Goal: Information Seeking & Learning: Learn about a topic

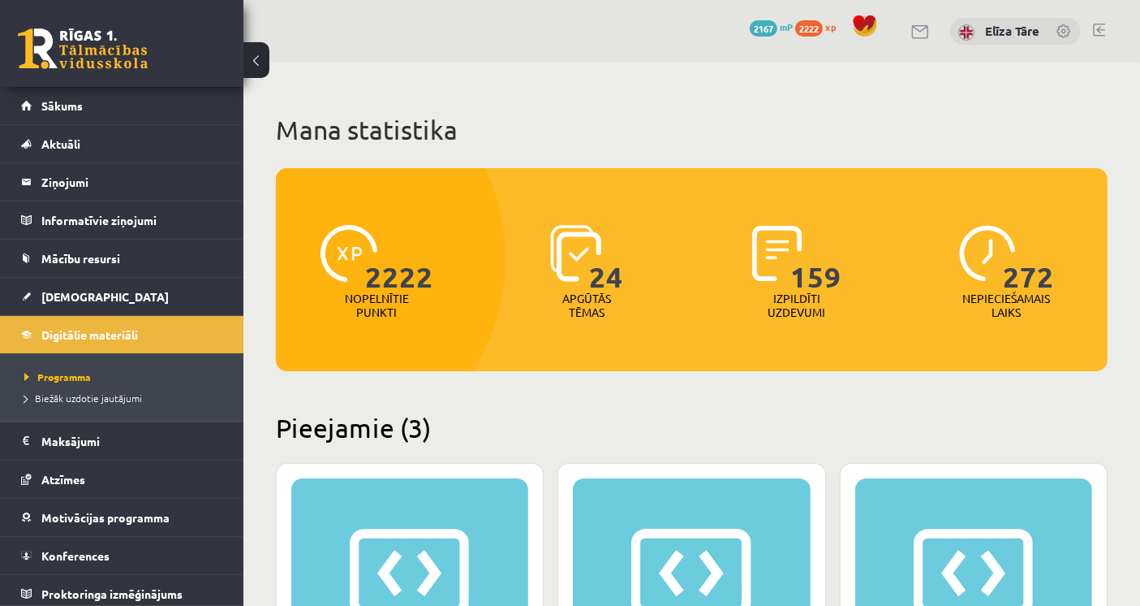
scroll to position [450, 0]
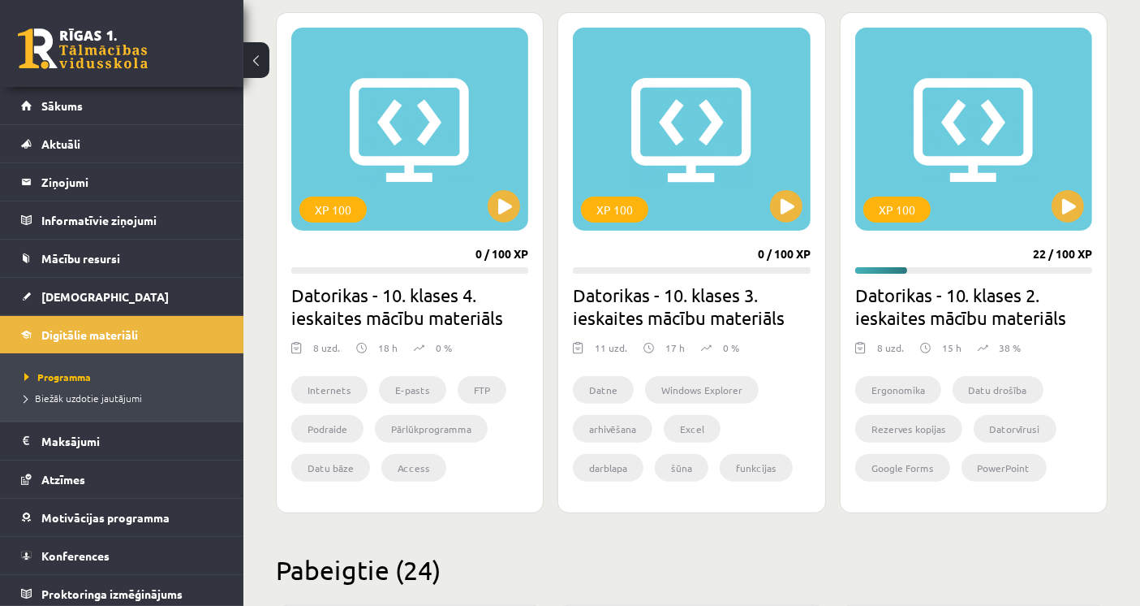
click at [562, 255] on div "XP 100 0 / 100 XP Datorikas - 10. klases 3. ieskaites mācību materiāls 11 uzd. …" at bounding box center [692, 262] width 268 height 501
click at [1006, 160] on div "XP 100" at bounding box center [974, 129] width 237 height 203
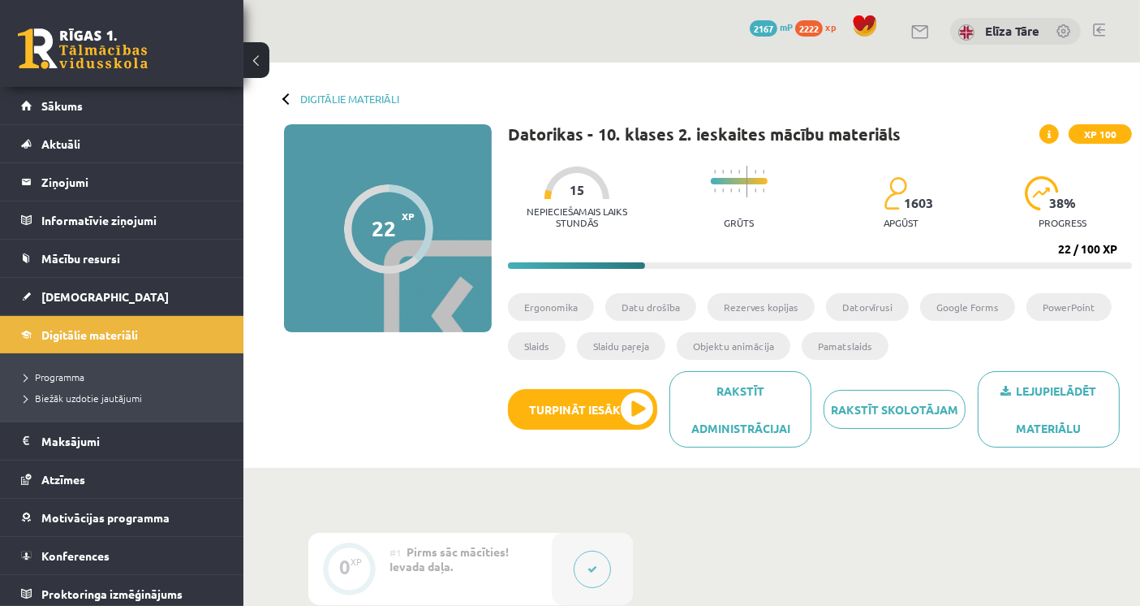
drag, startPoint x: 364, startPoint y: 424, endPoint x: 366, endPoint y: 435, distance: 11.6
click at [364, 424] on div "22 XP XP 100 22 / 100 XP Datorikas - 10. klases 2. ieskaites mācību materiāls X…" at bounding box center [692, 291] width 881 height 335
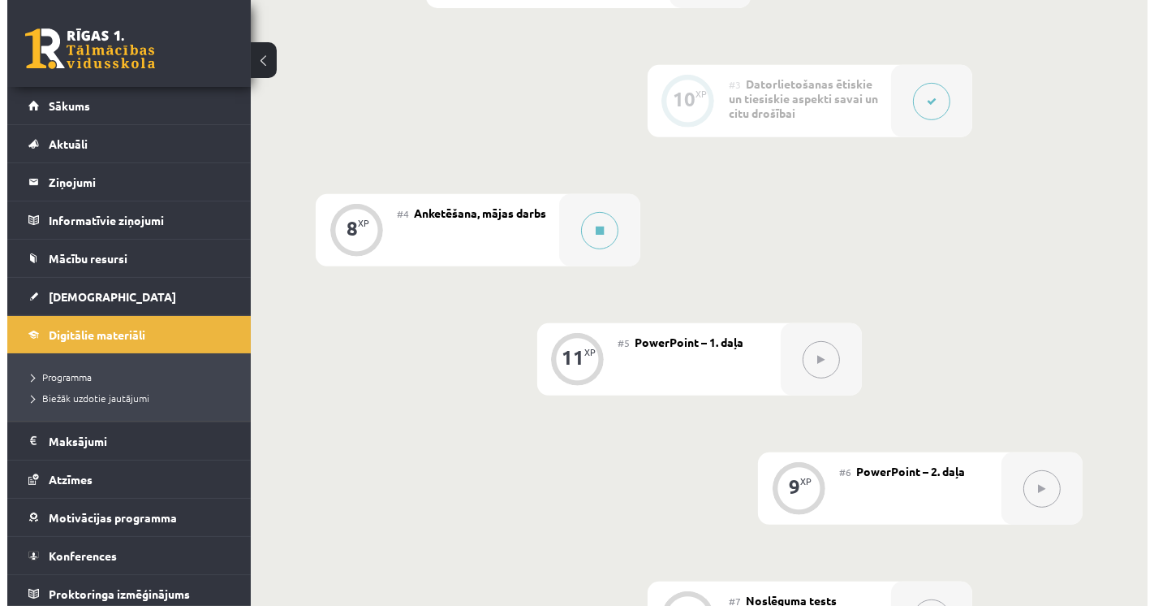
scroll to position [721, 0]
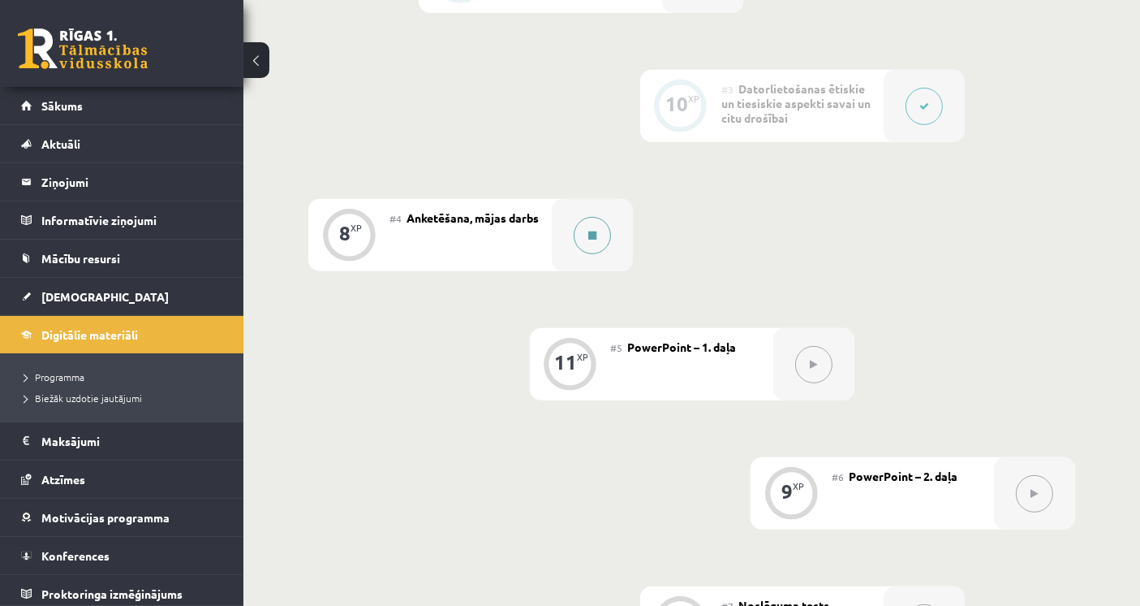
click at [569, 235] on div at bounding box center [592, 235] width 81 height 72
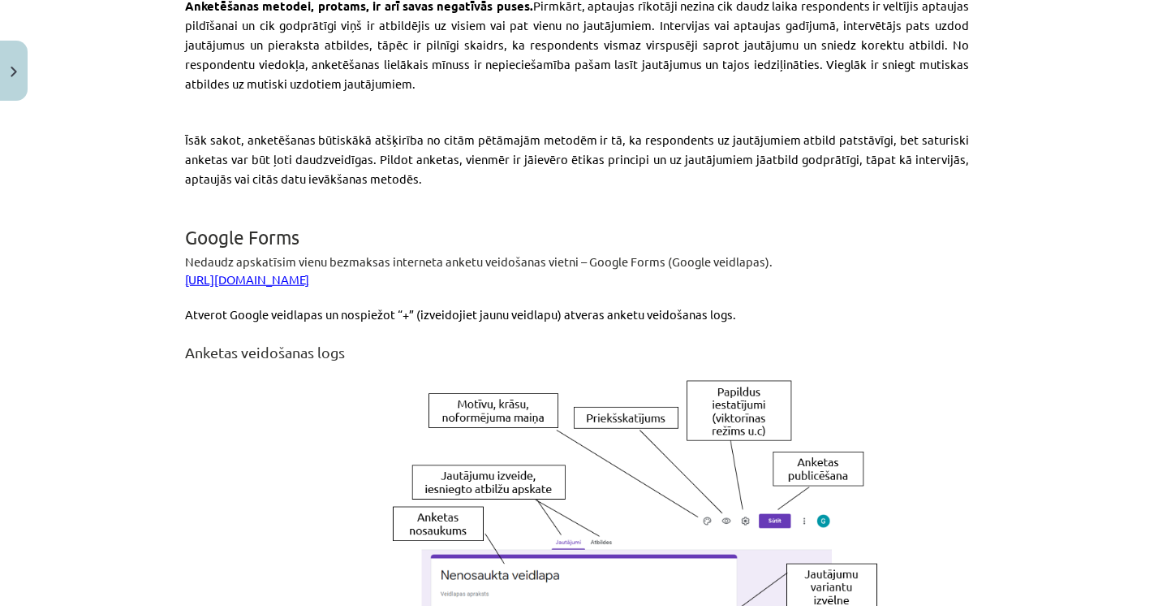
scroll to position [992, 0]
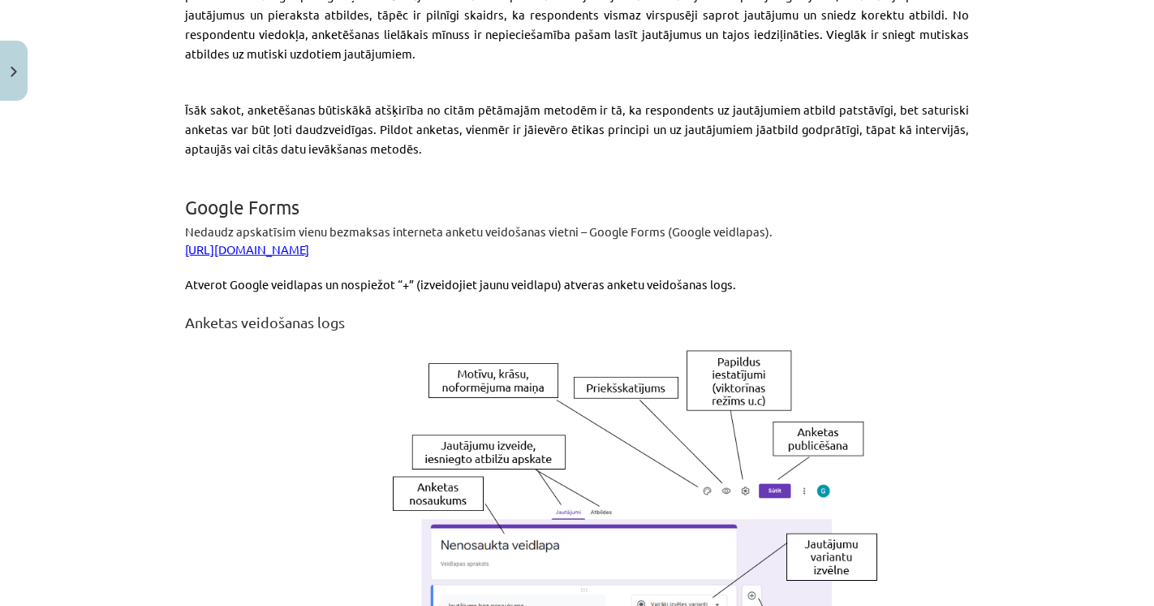
click at [270, 240] on p "https://www.google.com/intl/lv/forms/about/" at bounding box center [577, 249] width 784 height 18
click at [289, 241] on link "https://www.google.com/intl/lv/forms/about/" at bounding box center [247, 248] width 124 height 15
click at [92, 274] on div "Mācību tēma: Datorikas - 10. klases 2. ieskaites mācību materiāls #4 Anketēšana…" at bounding box center [577, 303] width 1154 height 606
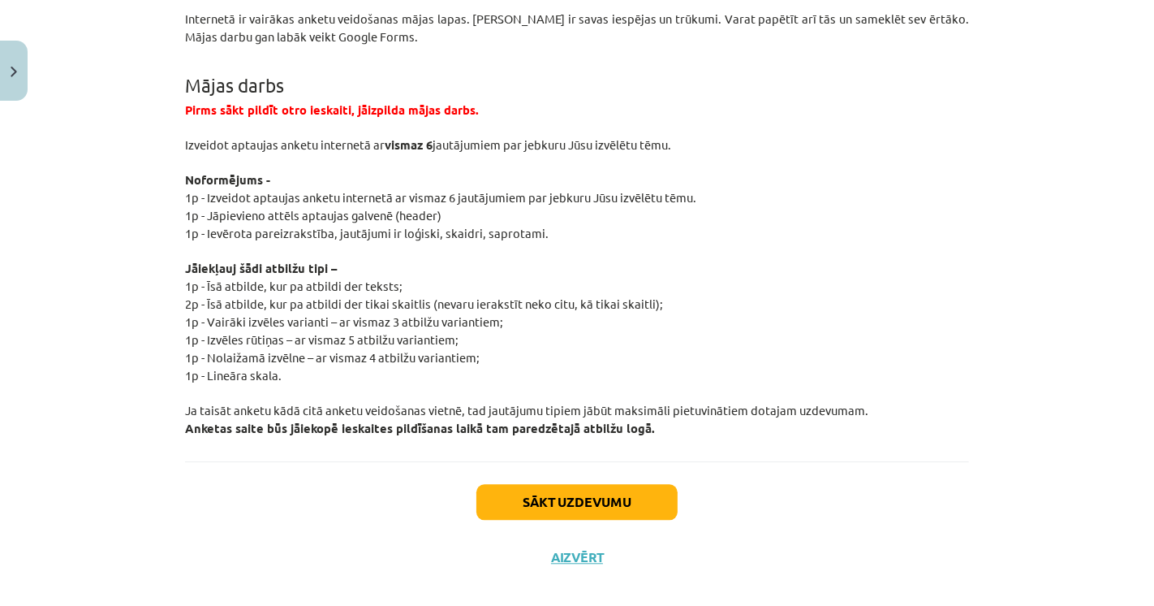
scroll to position [2960, 0]
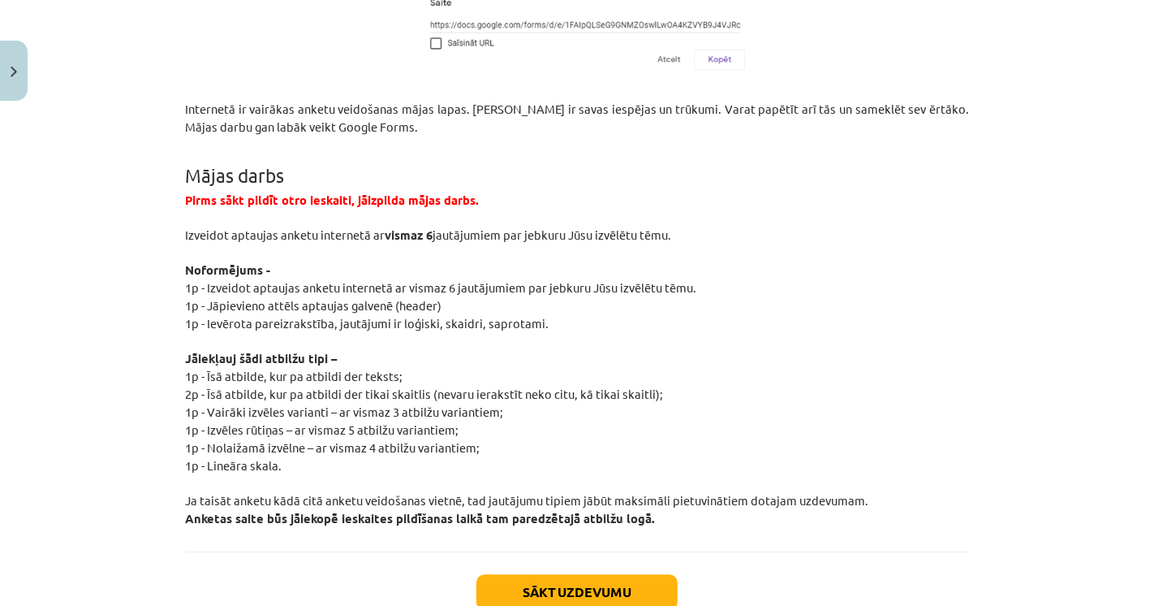
click at [122, 235] on div "Mācību tēma: Datorikas - 10. klases 2. ieskaites mācību materiāls #4 Anketēšana…" at bounding box center [577, 303] width 1154 height 606
drag, startPoint x: 178, startPoint y: 472, endPoint x: 677, endPoint y: 469, distance: 499.2
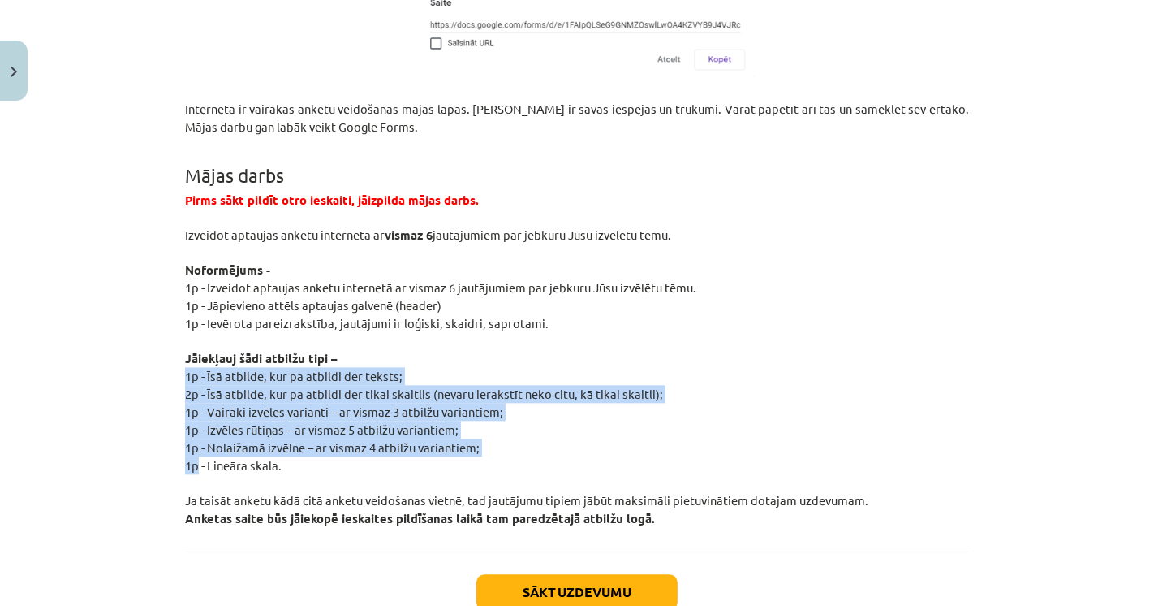
drag, startPoint x: 179, startPoint y: 358, endPoint x: 156, endPoint y: 405, distance: 52.3
click at [144, 395] on div "Mācību tēma: Datorikas - 10. klases 2. ieskaites mācību materiāls #4 Anketēšana…" at bounding box center [577, 303] width 1154 height 606
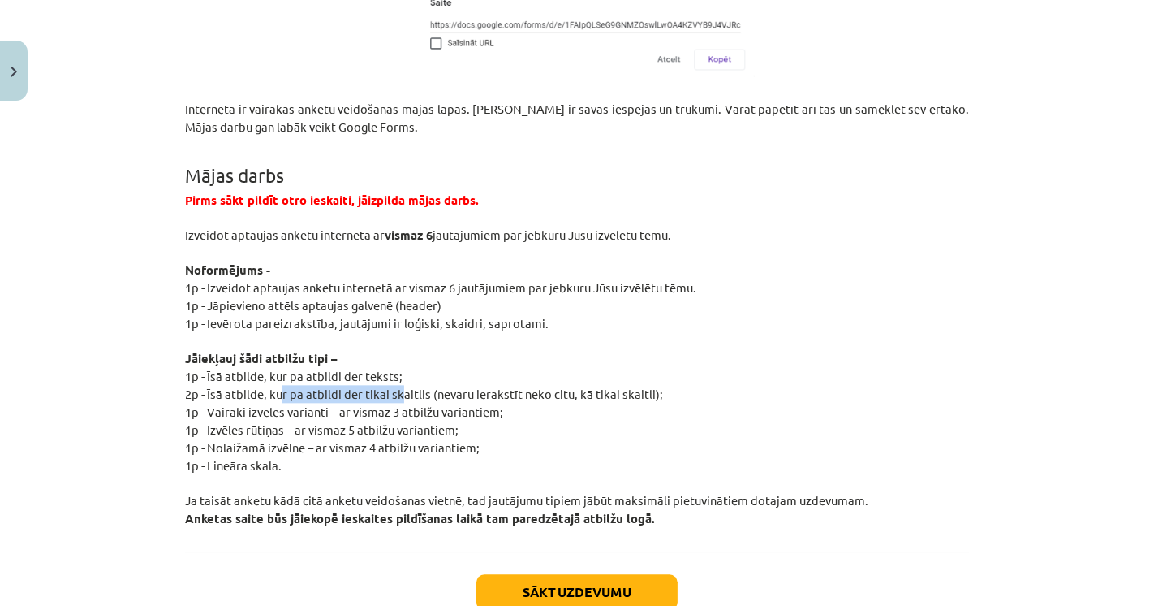
drag, startPoint x: 277, startPoint y: 367, endPoint x: 392, endPoint y: 377, distance: 115.7
click at [392, 386] on span "2p - Īsā atbilde, kur pa atbildi der tikai skaitlis (nevaru ierakstīt neko citu…" at bounding box center [424, 393] width 478 height 15
drag, startPoint x: 215, startPoint y: 358, endPoint x: 358, endPoint y: 360, distance: 142.9
click at [358, 368] on span "1p - Īsā atbilde, kur pa atbildi der teksts;" at bounding box center [294, 375] width 218 height 15
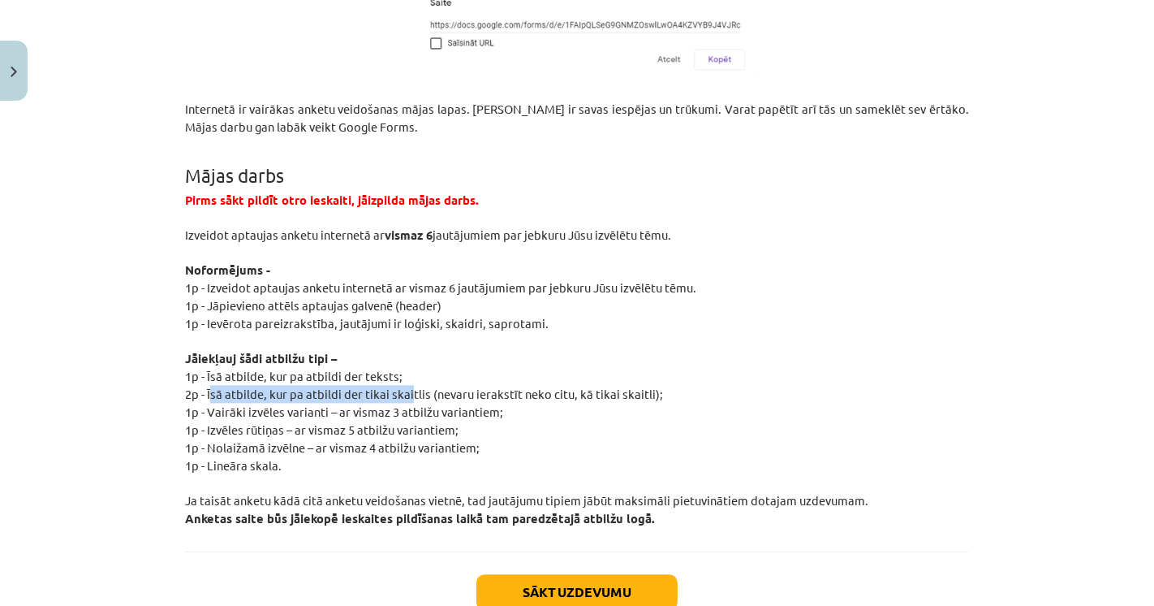
drag, startPoint x: 204, startPoint y: 373, endPoint x: 405, endPoint y: 369, distance: 201.3
click at [405, 386] on span "2p - Īsā atbilde, kur pa atbildi der tikai skaitlis (nevaru ierakstīt neko citu…" at bounding box center [424, 393] width 478 height 15
click at [441, 386] on span "2p - Īsā atbilde, kur pa atbildi der tikai skaitlis (nevaru ierakstīt neko citu…" at bounding box center [424, 393] width 478 height 15
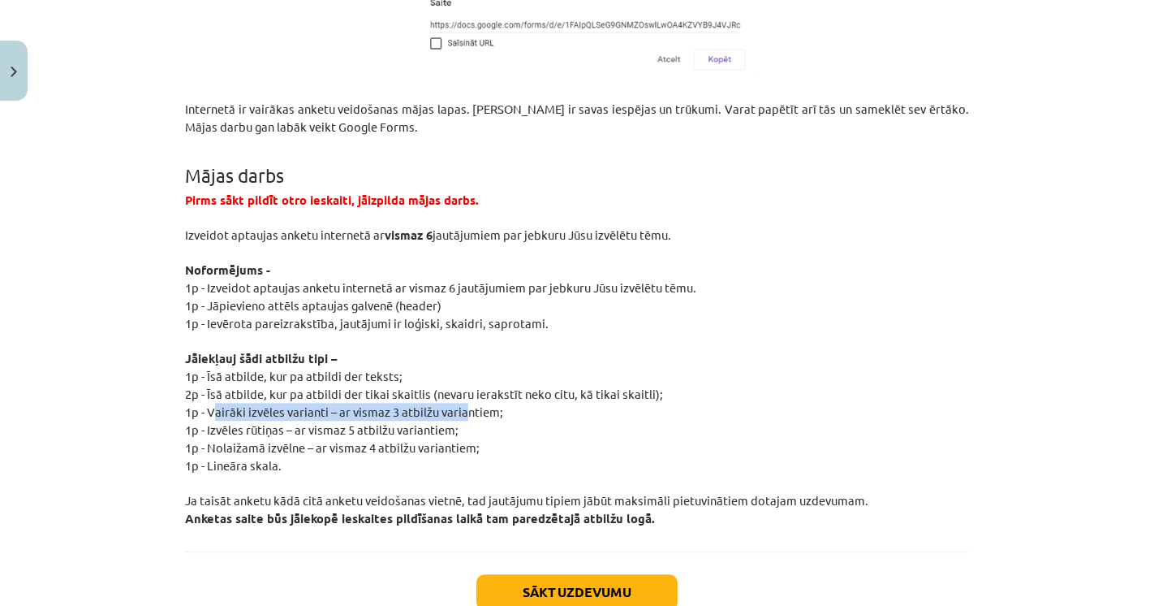
drag, startPoint x: 209, startPoint y: 393, endPoint x: 459, endPoint y: 388, distance: 249.2
click at [459, 403] on span "1p - Vairāki izvēles varianti – ar vismaz 3 atbilžu variantiem;" at bounding box center [344, 410] width 318 height 15
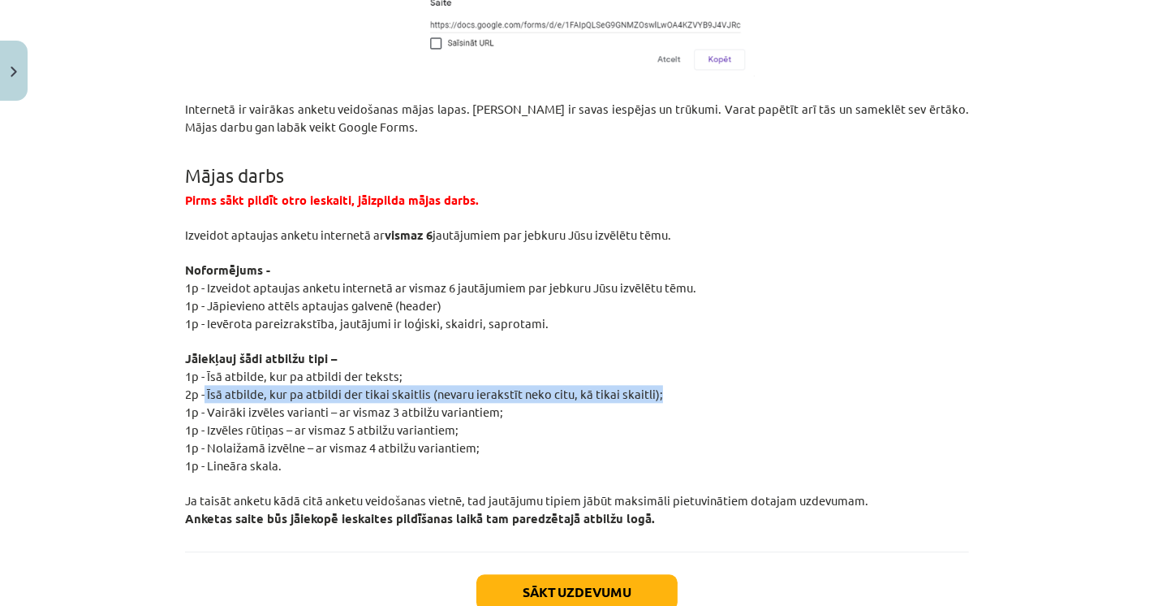
drag, startPoint x: 197, startPoint y: 369, endPoint x: 662, endPoint y: 373, distance: 465.1
click at [662, 385] on p "2p - Īsā atbilde, kur pa atbildi der tikai skaitlis (nevaru ierakstīt neko citu…" at bounding box center [577, 394] width 784 height 18
copy span "Īsā atbilde, kur pa atbildi der tikai skaitlis (nevaru ierakstīt neko citu, kā …"
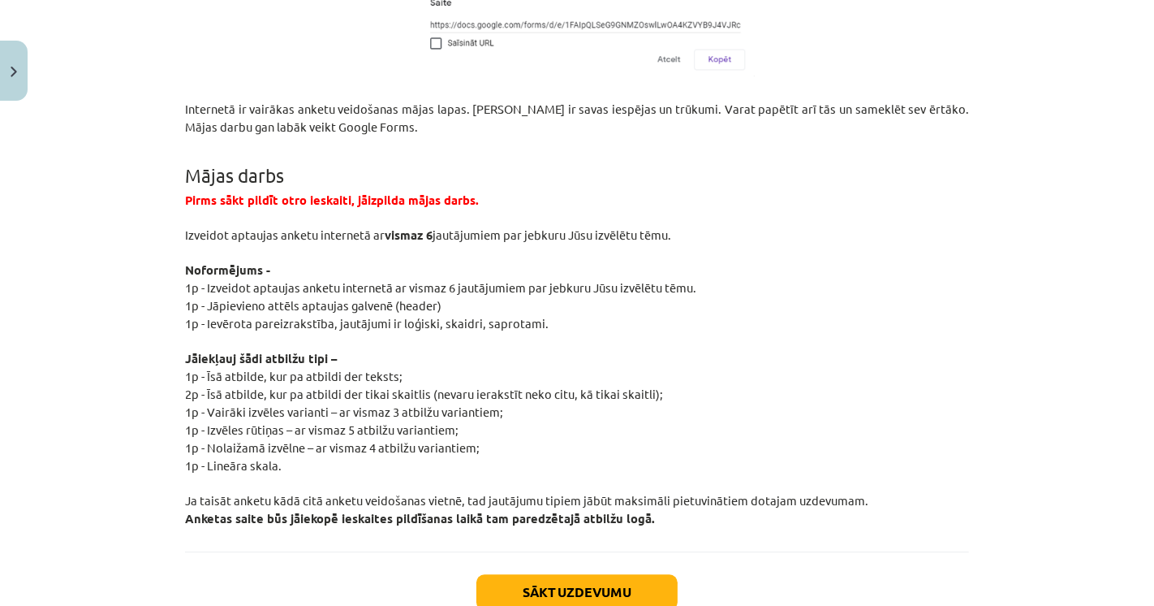
click at [299, 368] on span "1p - Īsā atbilde, kur pa atbildi der teksts;" at bounding box center [294, 375] width 218 height 15
drag, startPoint x: 241, startPoint y: 367, endPoint x: 373, endPoint y: 365, distance: 132.3
click at [373, 385] on p "2p - Īsā atbilde, kur pa atbildi der tikai skaitlis (nevaru ierakstīt neko citu…" at bounding box center [577, 394] width 784 height 18
click at [302, 385] on p "2p - Īsā atbilde, kur pa atbildi der tikai skaitlis (nevaru ierakstīt neko citu…" at bounding box center [577, 394] width 784 height 18
drag, startPoint x: 250, startPoint y: 386, endPoint x: 340, endPoint y: 388, distance: 90.1
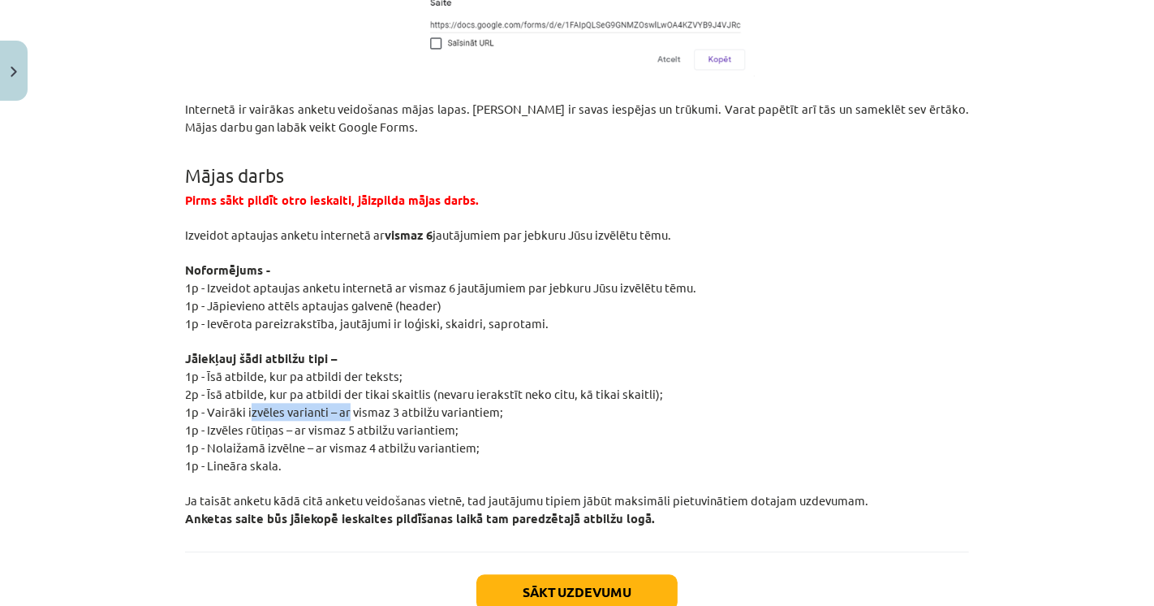
click at [340, 403] on span "1p - Vairāki izvēles varianti – ar vismaz 3 atbilžu variantiem;" at bounding box center [344, 410] width 318 height 15
drag, startPoint x: 260, startPoint y: 353, endPoint x: 355, endPoint y: 347, distance: 95.2
click at [355, 367] on p "1p - Īsā atbilde, kur pa atbildi der teksts;" at bounding box center [577, 376] width 784 height 18
drag, startPoint x: 287, startPoint y: 369, endPoint x: 289, endPoint y: 383, distance: 14.7
click at [359, 386] on span "2p - Īsā atbilde, kur pa atbildi der tikai skaitlis (nevaru ierakstīt neko citu…" at bounding box center [424, 393] width 478 height 15
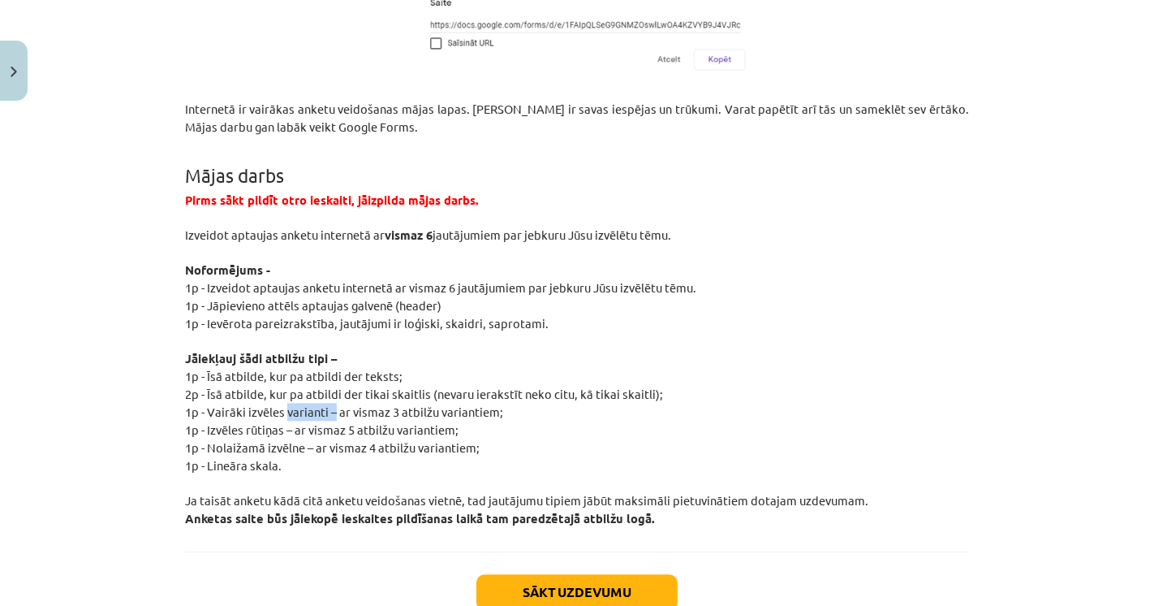
drag, startPoint x: 278, startPoint y: 385, endPoint x: 326, endPoint y: 385, distance: 48.7
click at [326, 403] on span "1p - Vairāki izvēles varianti – ar vismaz 3 atbilžu variantiem;" at bounding box center [344, 410] width 318 height 15
drag, startPoint x: 218, startPoint y: 441, endPoint x: 242, endPoint y: 448, distance: 24.6
click at [242, 457] on span "1p - Lineāra skala." at bounding box center [233, 464] width 97 height 15
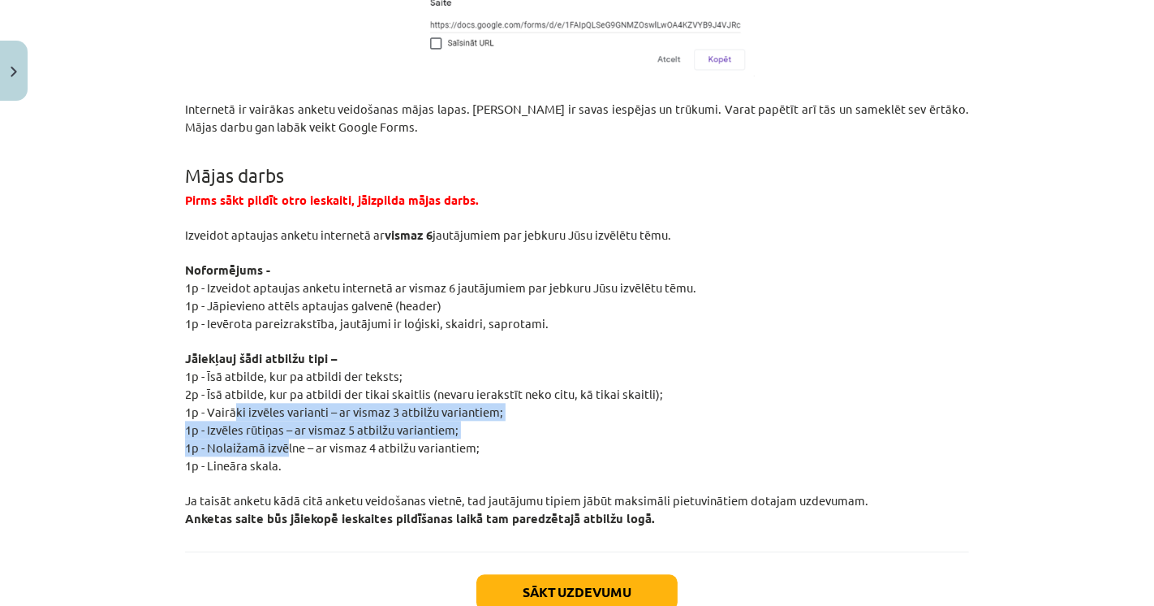
drag, startPoint x: 226, startPoint y: 386, endPoint x: 282, endPoint y: 425, distance: 68.9
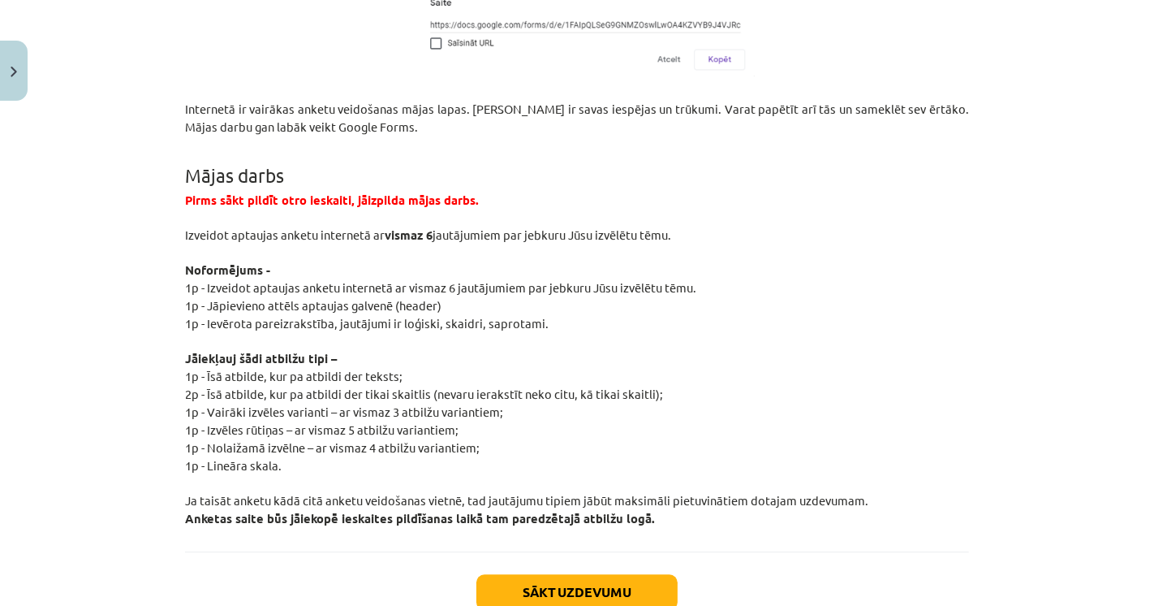
click at [369, 439] on span "1p - Nolaižamā izvēlne – ar vismaz 4 atbilžu variantiem;" at bounding box center [332, 446] width 295 height 15
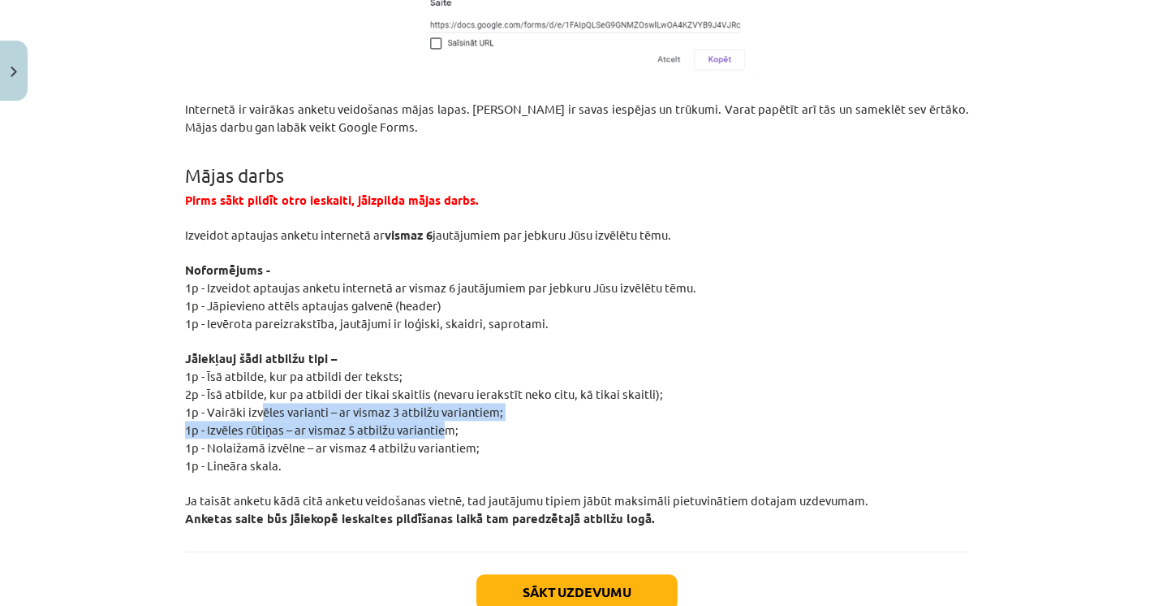
drag, startPoint x: 434, startPoint y: 409, endPoint x: 255, endPoint y: 387, distance: 180.7
